Goal: Navigation & Orientation: Find specific page/section

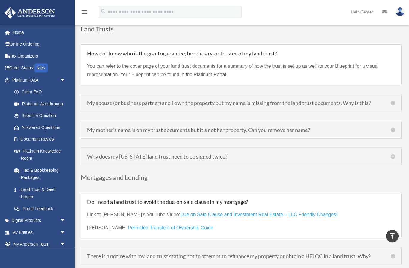
scroll to position [1538, 0]
click at [392, 127] on h5 "My mother’s name is on my trust documents but it’s not her property. Can you re…" at bounding box center [241, 129] width 308 height 5
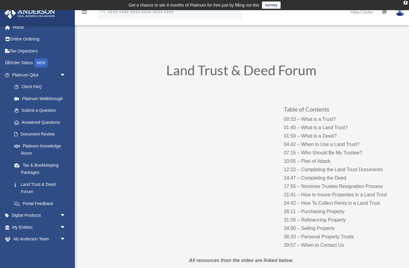
scroll to position [21, 0]
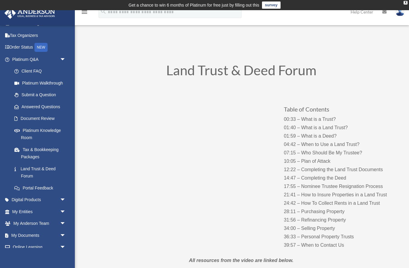
click at [63, 197] on span "arrow_drop_down" at bounding box center [66, 200] width 12 height 12
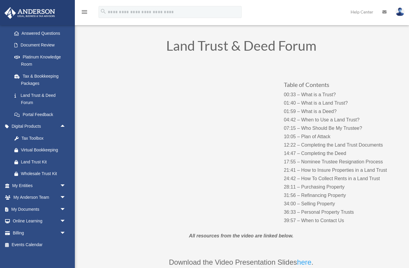
scroll to position [25, 0]
click at [52, 194] on link "My Anderson Team arrow_drop_down" at bounding box center [39, 197] width 71 height 12
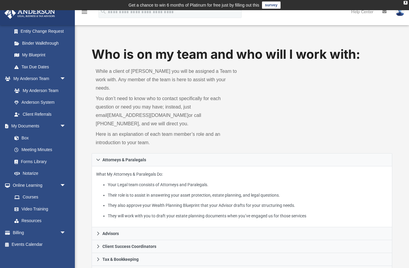
scroll to position [108, 0]
click at [63, 228] on span "arrow_drop_down" at bounding box center [66, 233] width 12 height 12
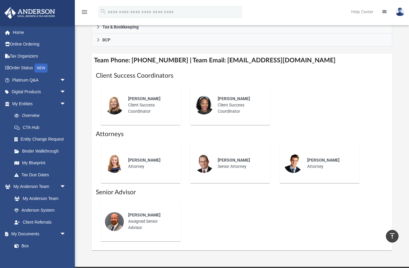
scroll to position [230, 0]
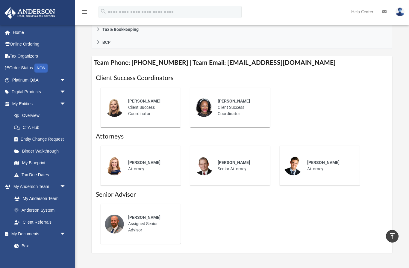
click at [46, 210] on link "Anderson System" at bounding box center [39, 210] width 63 height 12
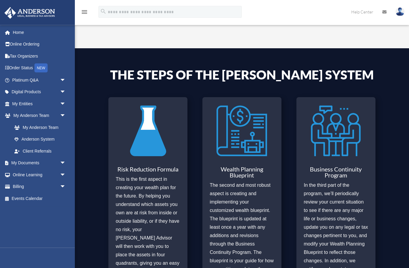
scroll to position [170, 0]
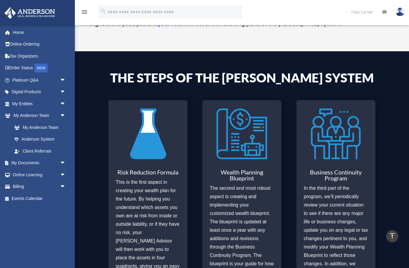
click at [63, 184] on span "arrow_drop_down" at bounding box center [66, 187] width 12 height 12
click at [41, 200] on link "$ Open Invoices" at bounding box center [41, 198] width 66 height 12
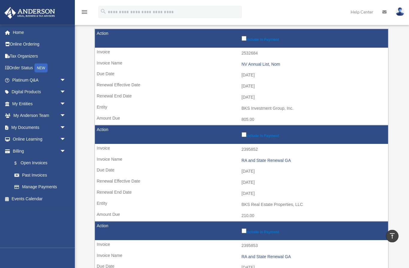
scroll to position [86, 0]
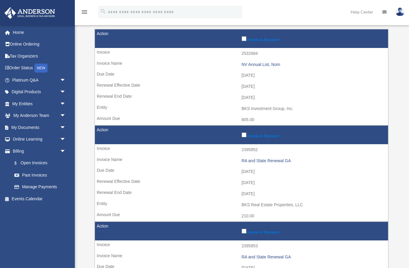
click at [63, 103] on span "arrow_drop_down" at bounding box center [66, 104] width 12 height 12
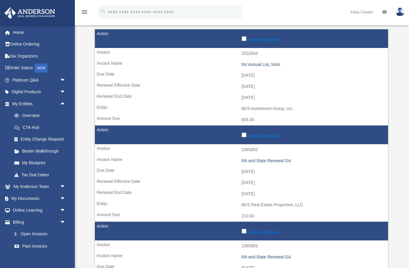
click at [38, 162] on link "My Blueprint" at bounding box center [41, 163] width 66 height 12
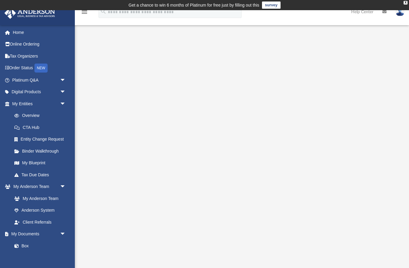
click at [37, 162] on link "My Blueprint" at bounding box center [39, 163] width 63 height 12
click at [405, 2] on div "X" at bounding box center [406, 3] width 4 height 4
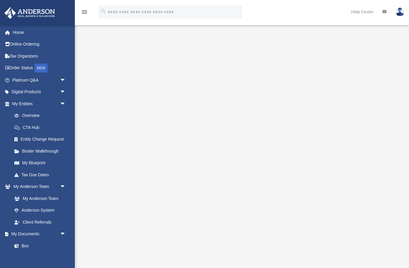
click at [85, 9] on icon "menu" at bounding box center [84, 11] width 7 height 7
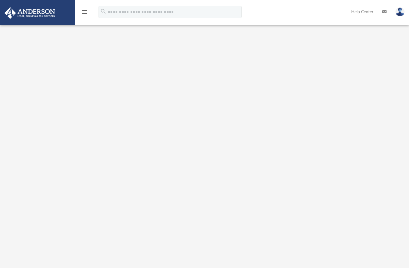
click at [84, 13] on icon "menu" at bounding box center [84, 11] width 7 height 7
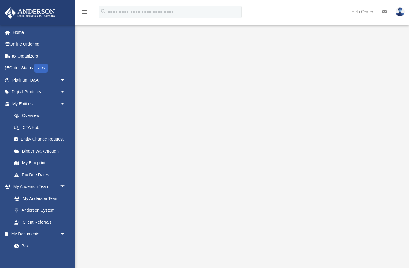
click at [28, 161] on link "My Blueprint" at bounding box center [39, 163] width 63 height 12
click at [35, 114] on link "Overview" at bounding box center [41, 116] width 66 height 12
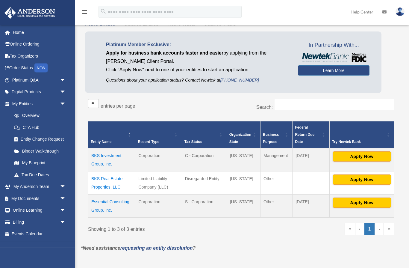
scroll to position [28, 0]
click at [38, 161] on link "My Blueprint" at bounding box center [39, 163] width 63 height 12
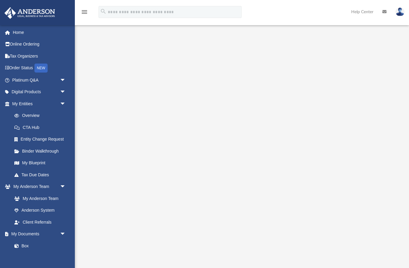
click at [400, 13] on img at bounding box center [400, 11] width 9 height 9
click at [402, 12] on img at bounding box center [400, 11] width 9 height 9
click at [17, 35] on link "Home" at bounding box center [39, 32] width 71 height 12
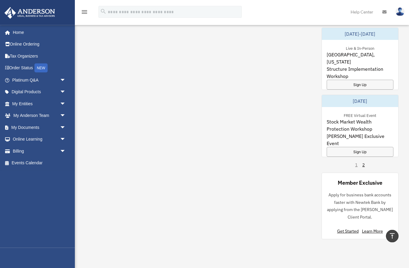
scroll to position [474, 0]
click at [364, 164] on link "2" at bounding box center [363, 164] width 2 height 6
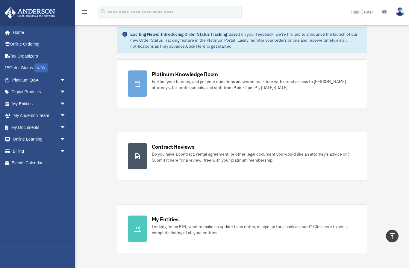
scroll to position [0, 0]
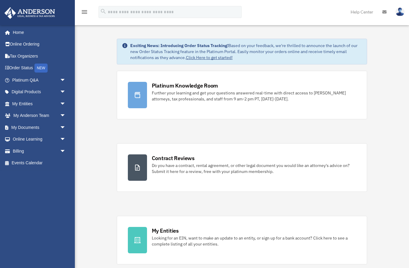
click at [31, 43] on link "Online Ordering" at bounding box center [39, 44] width 71 height 12
click at [29, 56] on link "Tax Organizers" at bounding box center [39, 56] width 71 height 12
click at [21, 66] on link "Order Status NEW" at bounding box center [39, 68] width 71 height 12
click at [25, 77] on link "Platinum Q&A arrow_drop_down" at bounding box center [39, 80] width 71 height 12
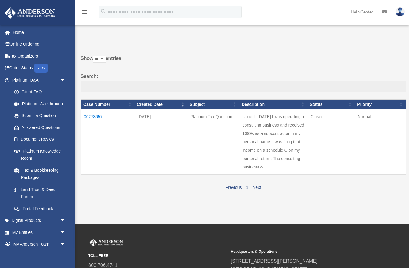
click at [34, 138] on link "Document Review" at bounding box center [39, 139] width 63 height 12
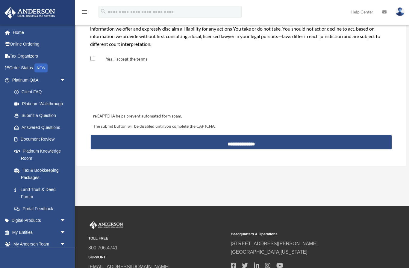
scroll to position [569, 0]
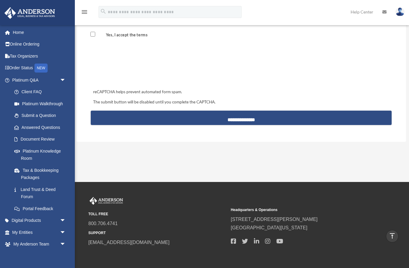
click at [31, 149] on link "Platinum Knowledge Room" at bounding box center [41, 154] width 66 height 19
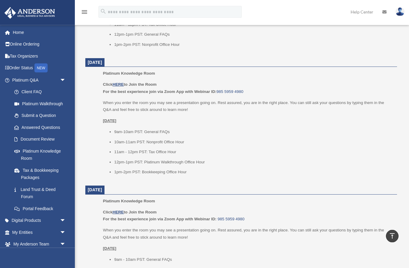
scroll to position [603, 0]
click at [47, 228] on link "My Entities arrow_drop_down" at bounding box center [39, 232] width 71 height 12
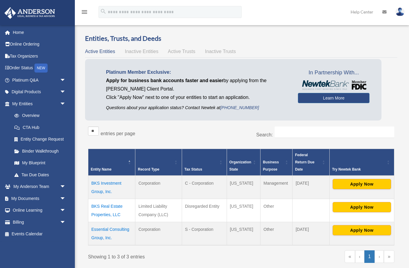
click at [28, 160] on link "My Blueprint" at bounding box center [39, 163] width 63 height 12
